Goal: Find contact information: Find contact information

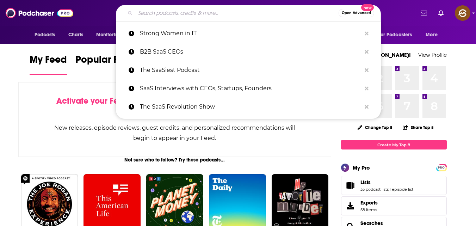
click at [239, 13] on input "Search podcasts, credits, & more..." at bounding box center [236, 12] width 203 height 11
paste input "Unapologetically Visible"
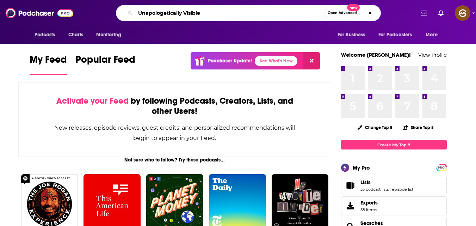
type input "Unapologetically Visible"
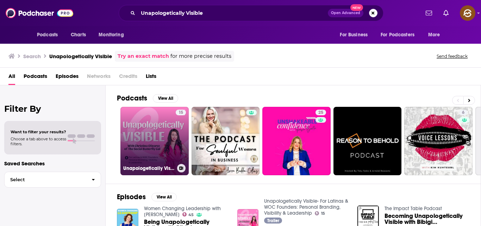
click at [156, 121] on link "15 Unapologetically Visible- For Latinas & WOC Founders: Personal Branding, Vis…" at bounding box center [155, 141] width 68 height 68
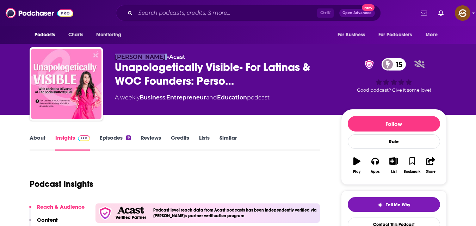
drag, startPoint x: 116, startPoint y: 56, endPoint x: 167, endPoint y: 56, distance: 51.5
click at [167, 56] on p "Christina Olivarez • Acast" at bounding box center [222, 57] width 215 height 7
copy span "Christina Olivarez"
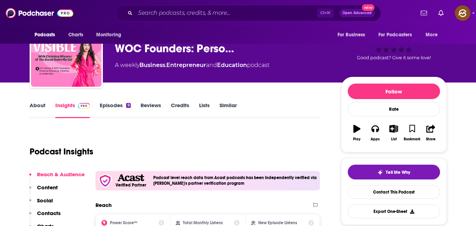
scroll to position [34, 0]
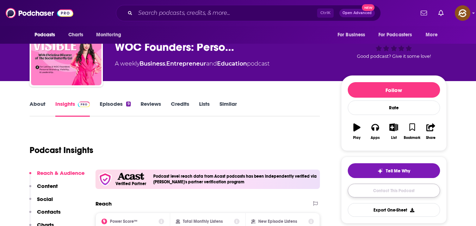
click at [385, 191] on link "Contact This Podcast" at bounding box center [394, 191] width 92 height 14
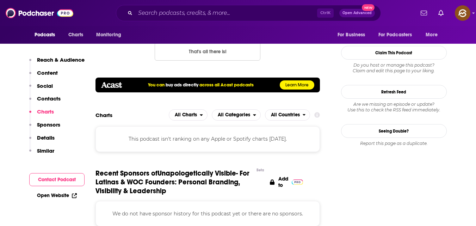
scroll to position [620, 0]
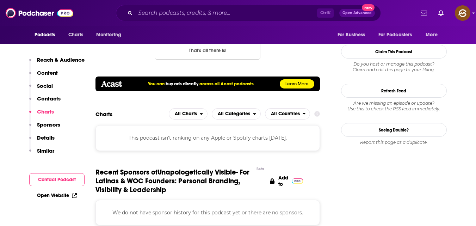
click at [68, 177] on button "Contact Podcast" at bounding box center [56, 179] width 55 height 13
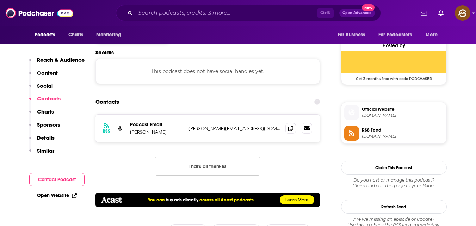
scroll to position [502, 0]
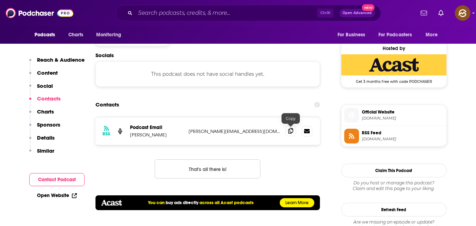
click at [290, 131] on icon at bounding box center [290, 131] width 5 height 6
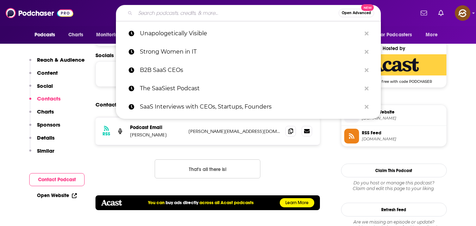
click at [203, 13] on input "Search podcasts, credits, & more..." at bounding box center [236, 12] width 203 height 11
type input "V"
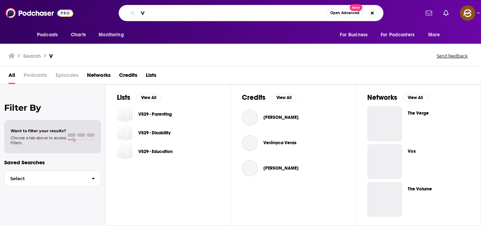
click at [203, 13] on input "V" at bounding box center [232, 12] width 189 height 11
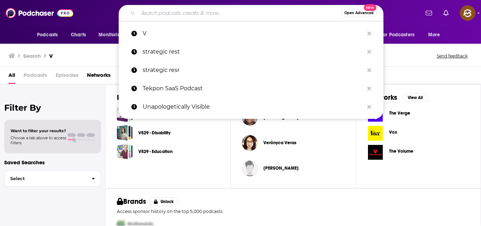
paste input "Vibrant Visibility"
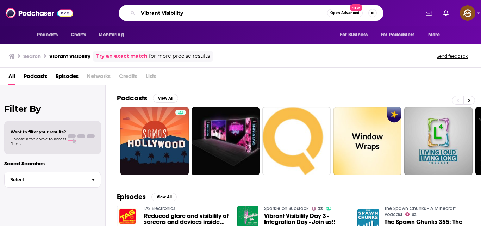
click at [186, 11] on input "Vibrant Visibility" at bounding box center [232, 12] width 189 height 11
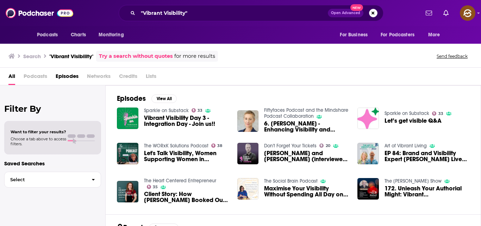
scroll to position [68, 0]
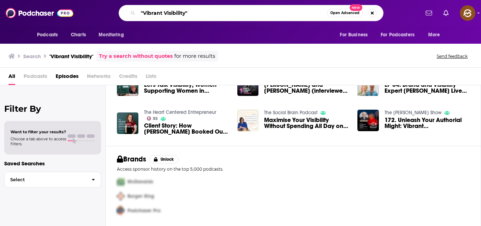
click at [200, 16] on input ""Vibrant Visibility"" at bounding box center [232, 12] width 189 height 11
type input """
type input "coach business"
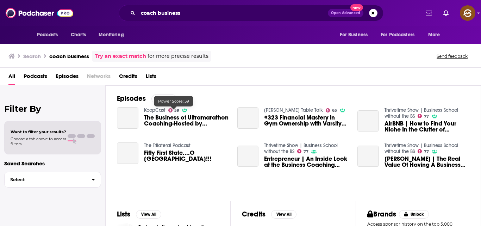
scroll to position [98, 0]
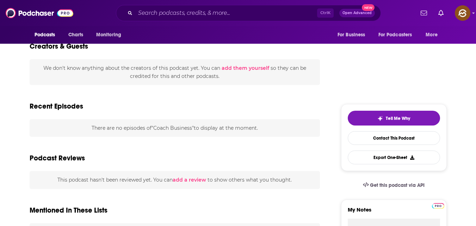
scroll to position [210, 0]
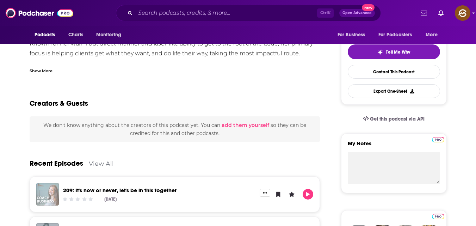
scroll to position [152, 0]
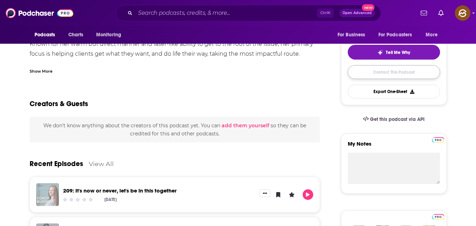
click at [405, 72] on link "Contact This Podcast" at bounding box center [394, 72] width 92 height 14
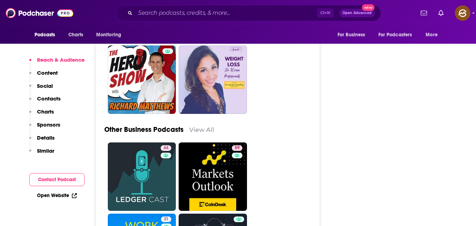
scroll to position [1868, 0]
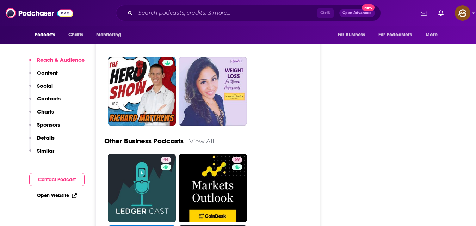
click at [76, 176] on button "Contact Podcast" at bounding box center [56, 179] width 55 height 13
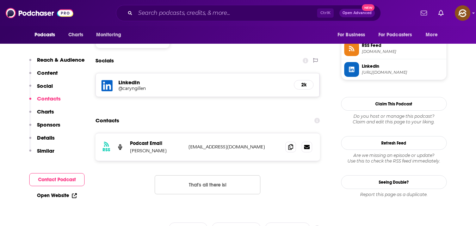
scroll to position [580, 0]
click at [288, 144] on icon at bounding box center [290, 147] width 5 height 6
